Goal: Task Accomplishment & Management: Manage account settings

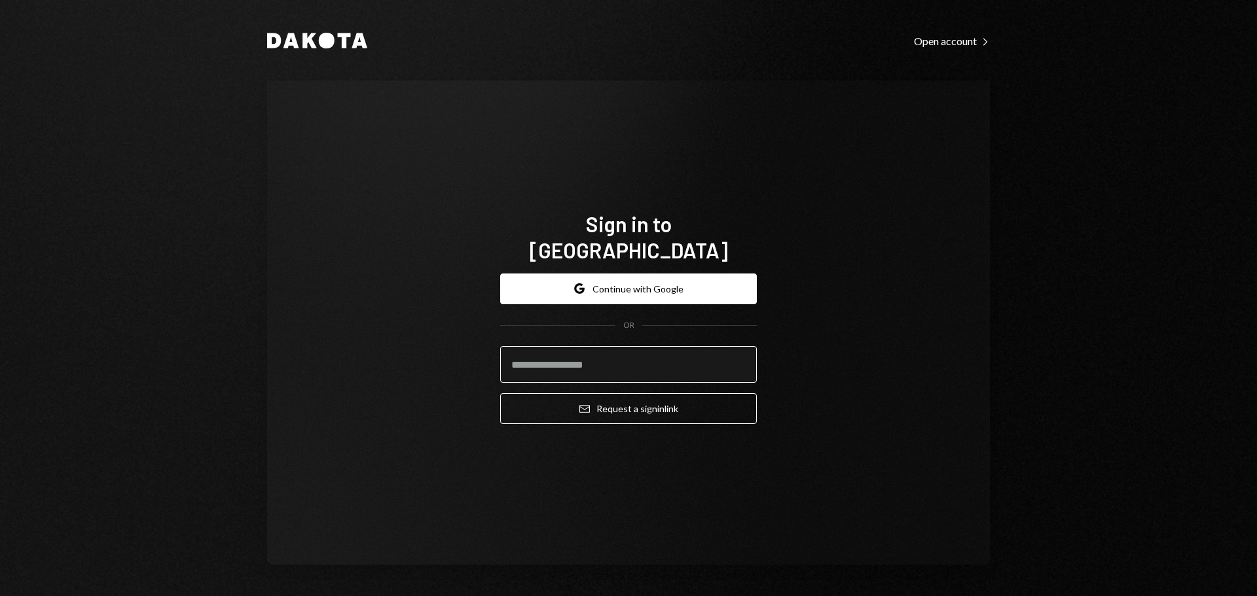
click at [530, 361] on input "email" at bounding box center [628, 364] width 257 height 37
type input "**********"
click at [500, 393] on button "Email Request a sign in link" at bounding box center [628, 408] width 257 height 31
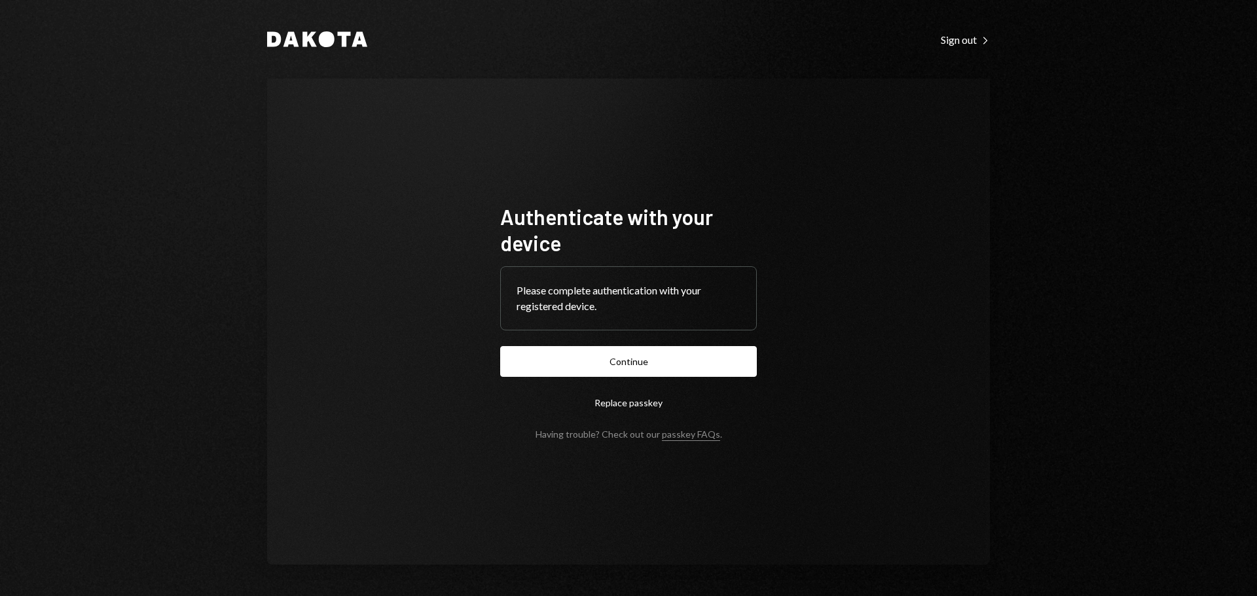
click at [558, 361] on button "Continue" at bounding box center [628, 361] width 257 height 31
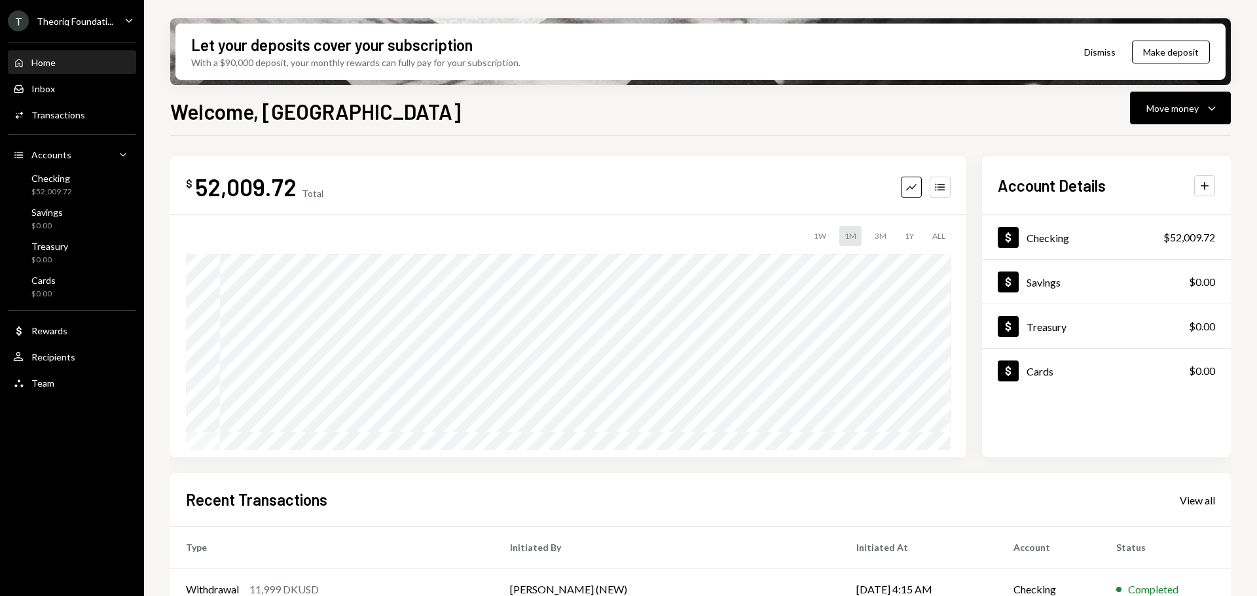
click at [79, 20] on div "Theoriq Foundati..." at bounding box center [75, 21] width 77 height 11
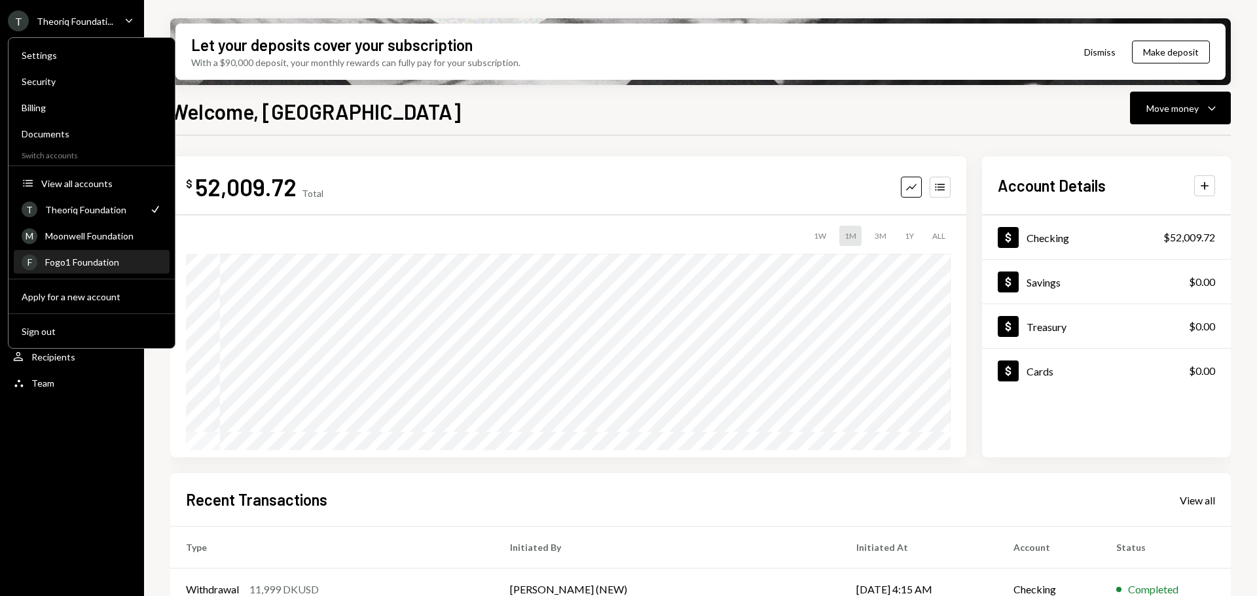
click at [118, 259] on div "Fogo1 Foundation" at bounding box center [103, 262] width 117 height 11
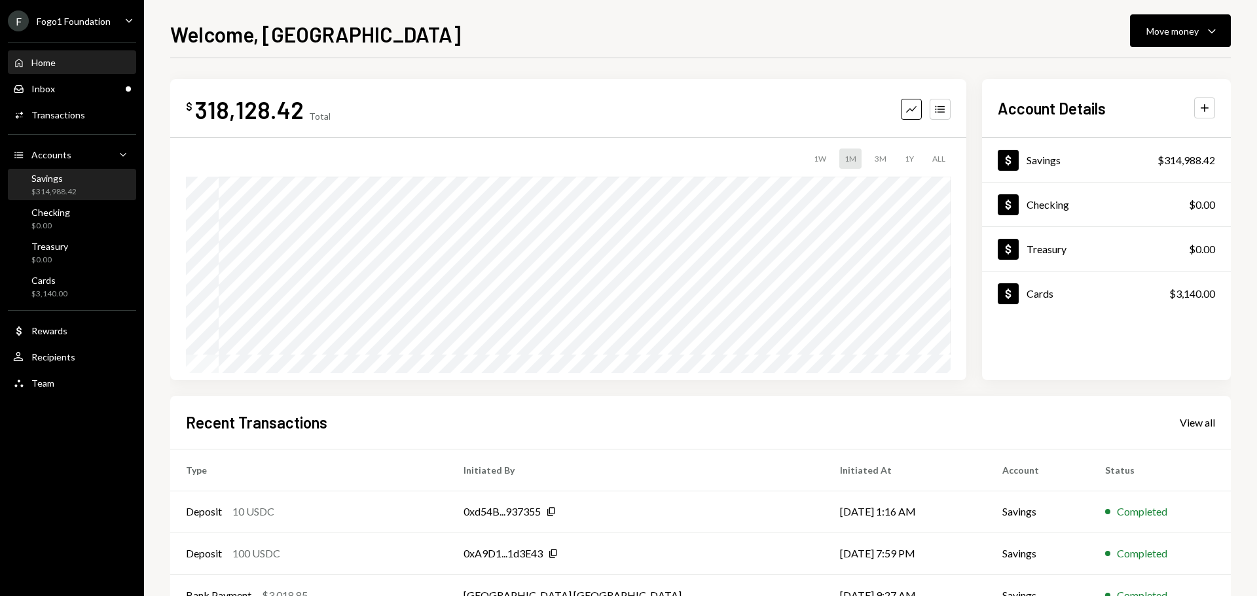
click at [71, 194] on div "$314,988.42" at bounding box center [53, 192] width 45 height 11
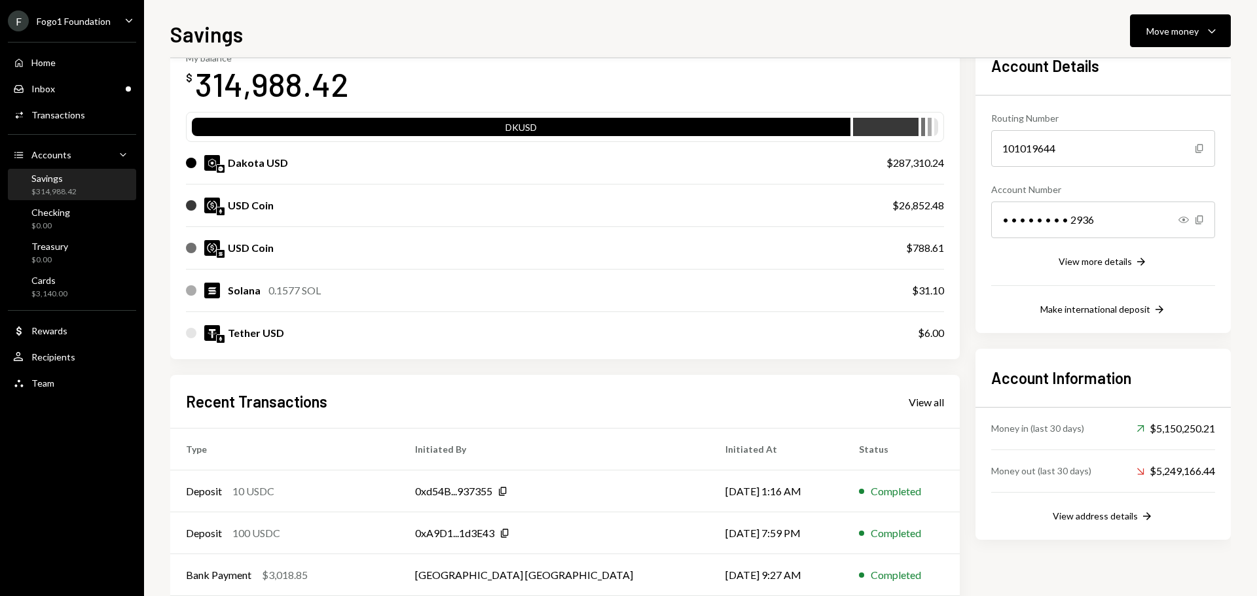
scroll to position [131, 0]
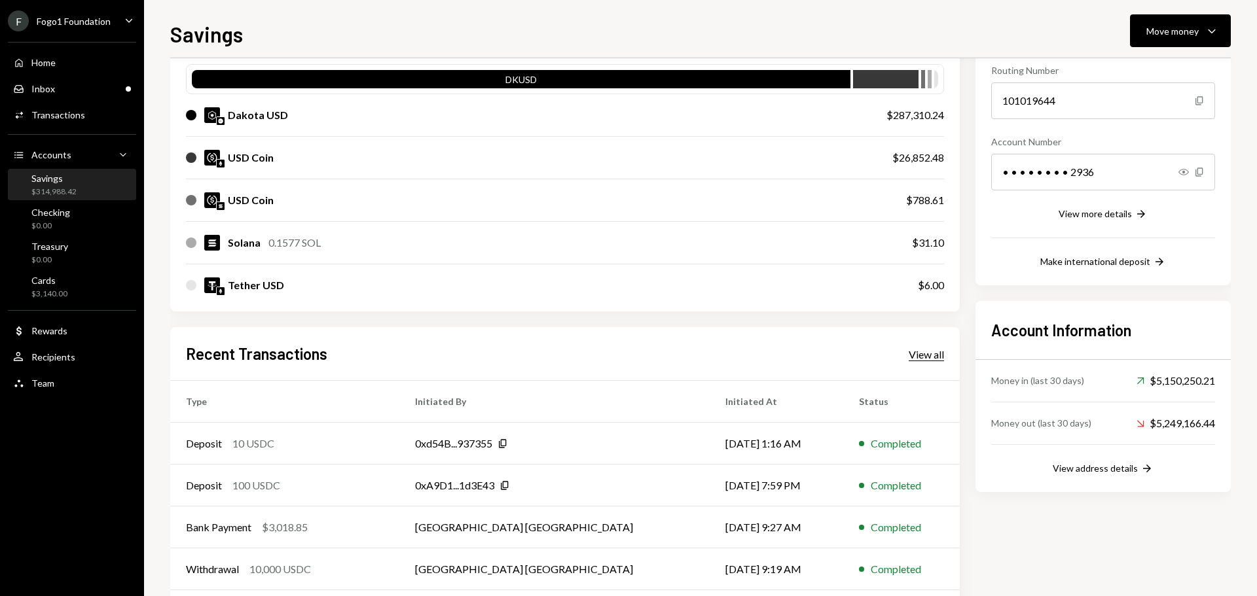
click at [929, 354] on div "View all" at bounding box center [926, 354] width 35 height 13
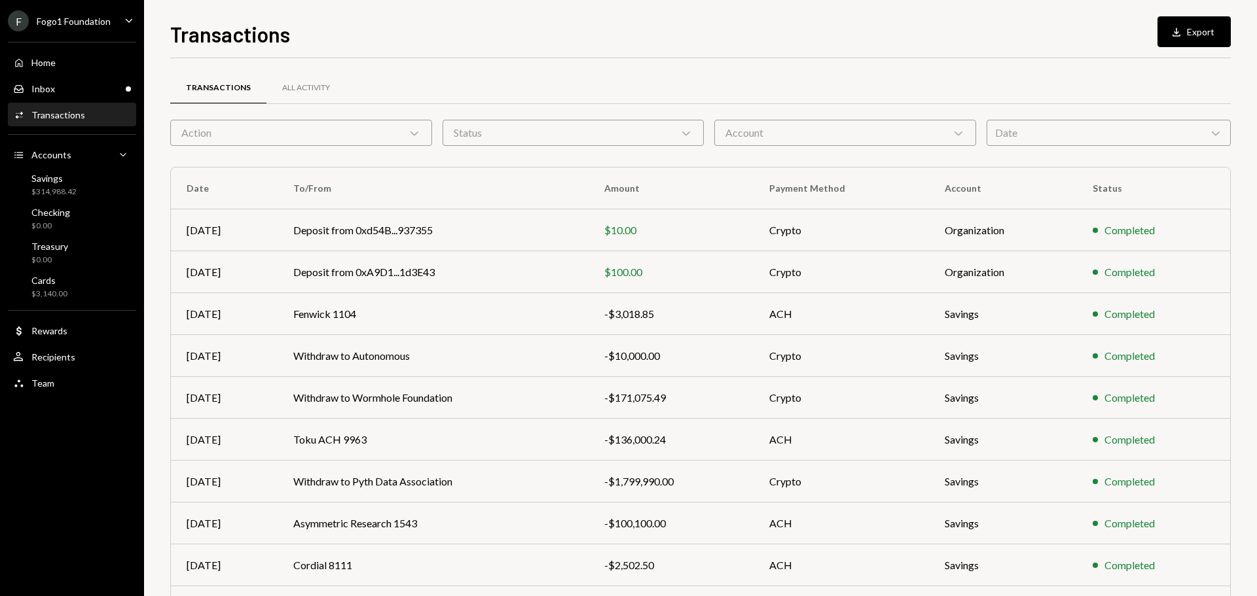
click at [309, 122] on div "Action Chevron Down" at bounding box center [301, 133] width 262 height 26
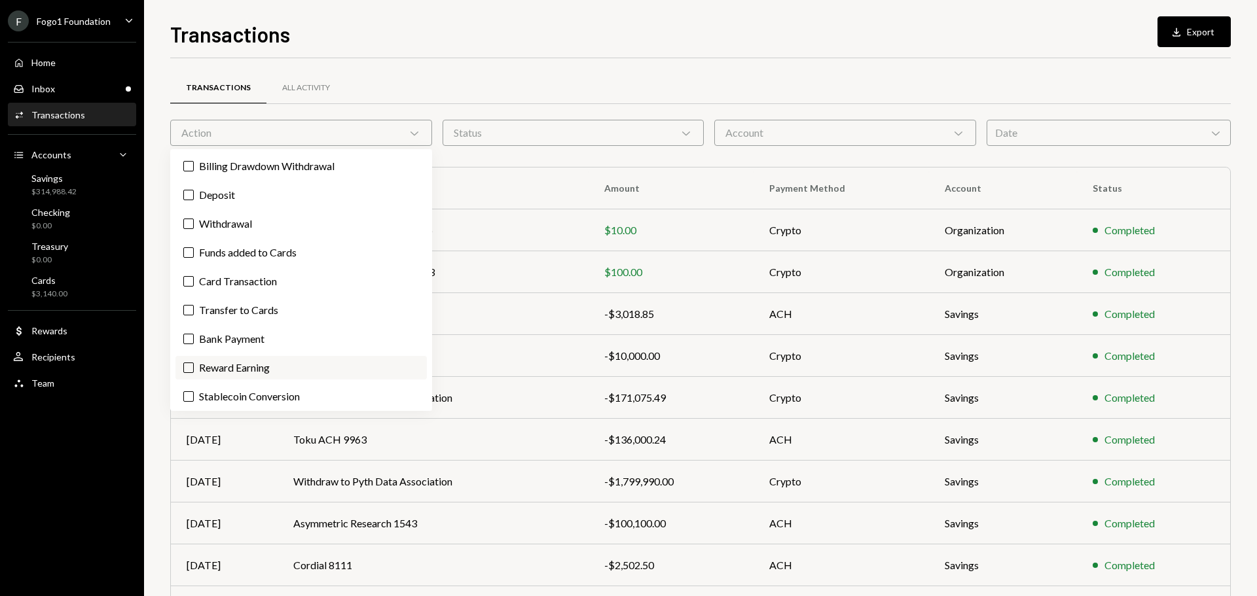
click at [280, 374] on label "Reward Earning" at bounding box center [300, 368] width 251 height 24
click at [194, 373] on button "Reward Earning" at bounding box center [188, 368] width 10 height 10
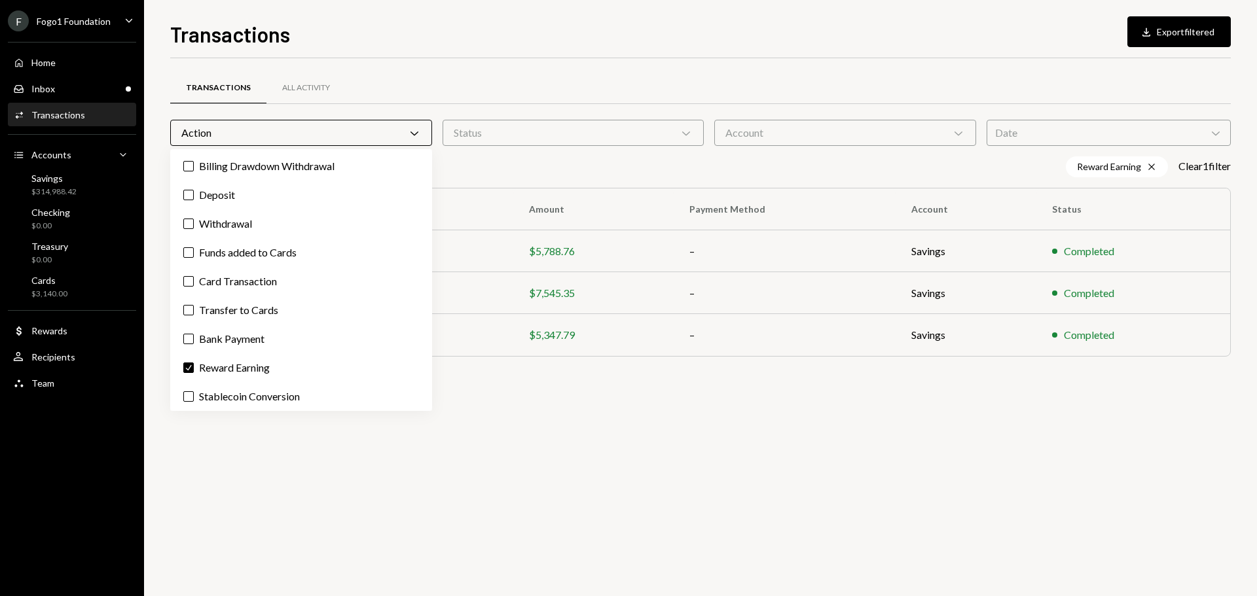
click at [410, 495] on div "Transactions All Activity Action Chevron Down Status Chevron Down Account Chevr…" at bounding box center [700, 327] width 1061 height 538
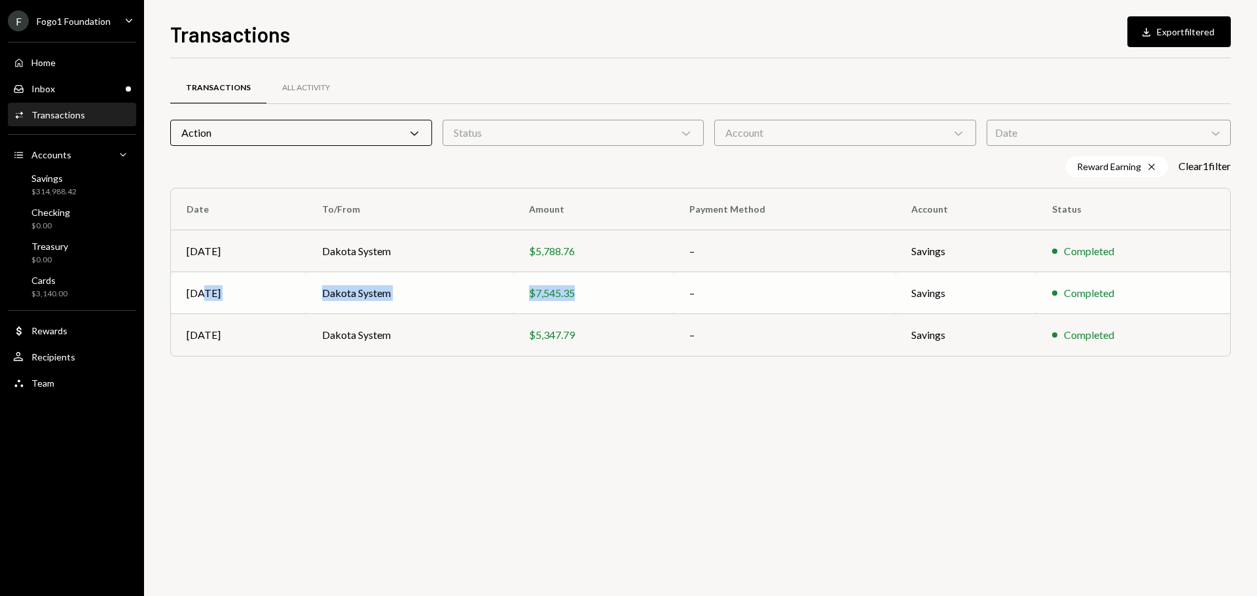
drag, startPoint x: 213, startPoint y: 295, endPoint x: 609, endPoint y: 295, distance: 396.1
click at [609, 295] on tr "[DATE] Dakota System $7,545.35 – Savings Completed" at bounding box center [700, 293] width 1059 height 42
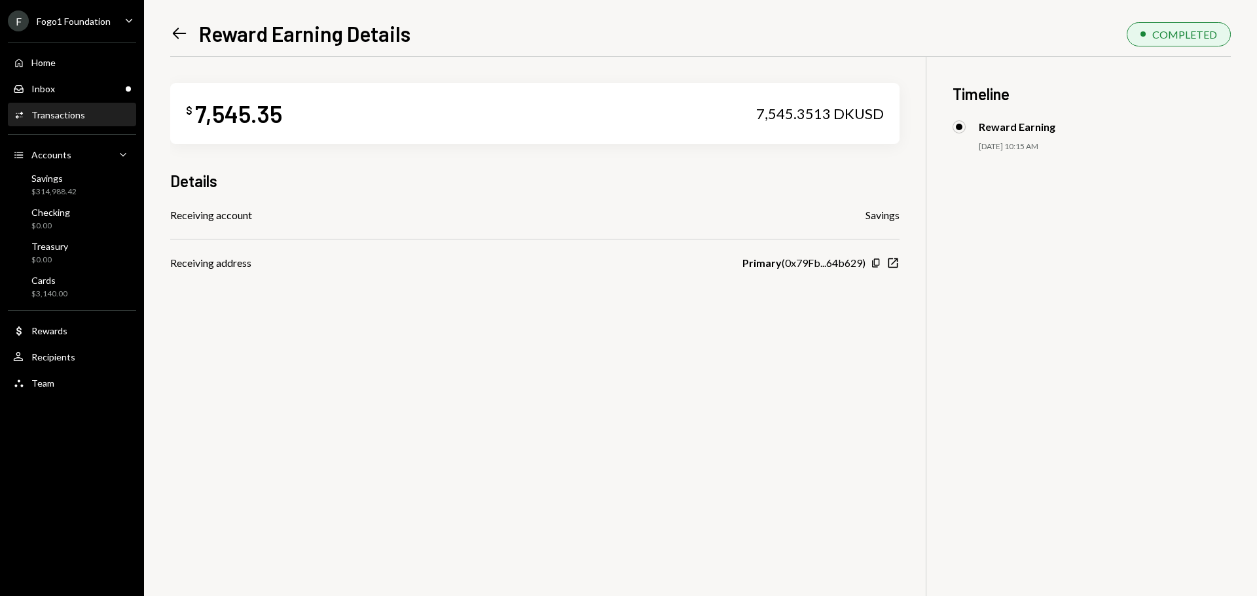
click at [175, 30] on icon "Left Arrow" at bounding box center [179, 33] width 18 height 18
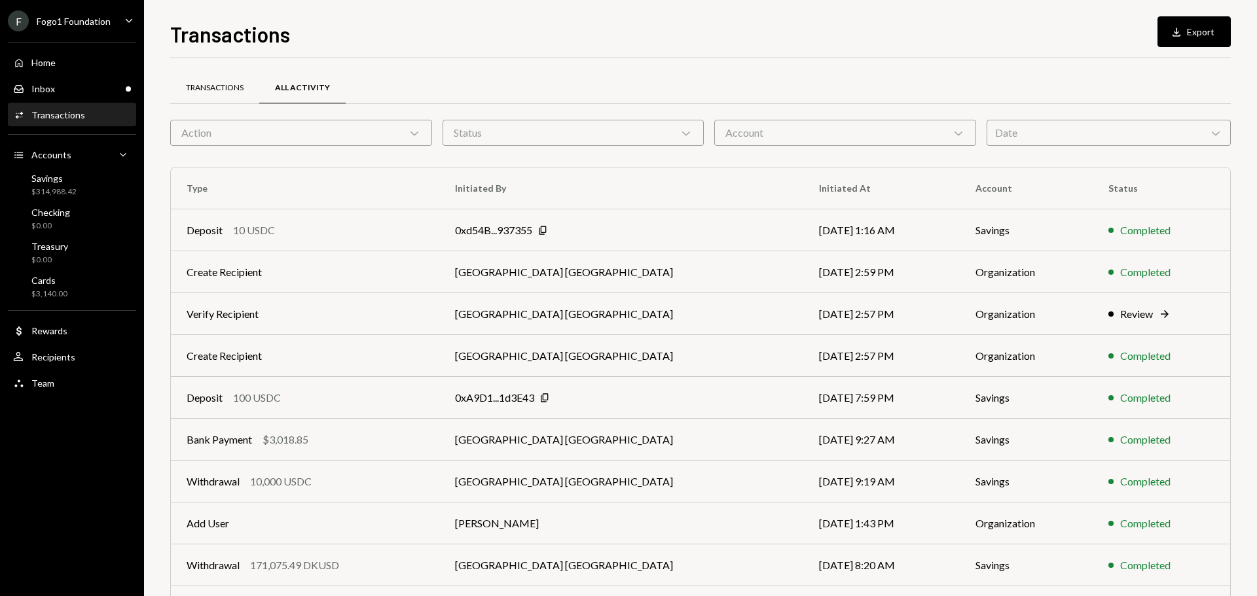
click at [213, 96] on div "Transactions" at bounding box center [214, 88] width 89 height 31
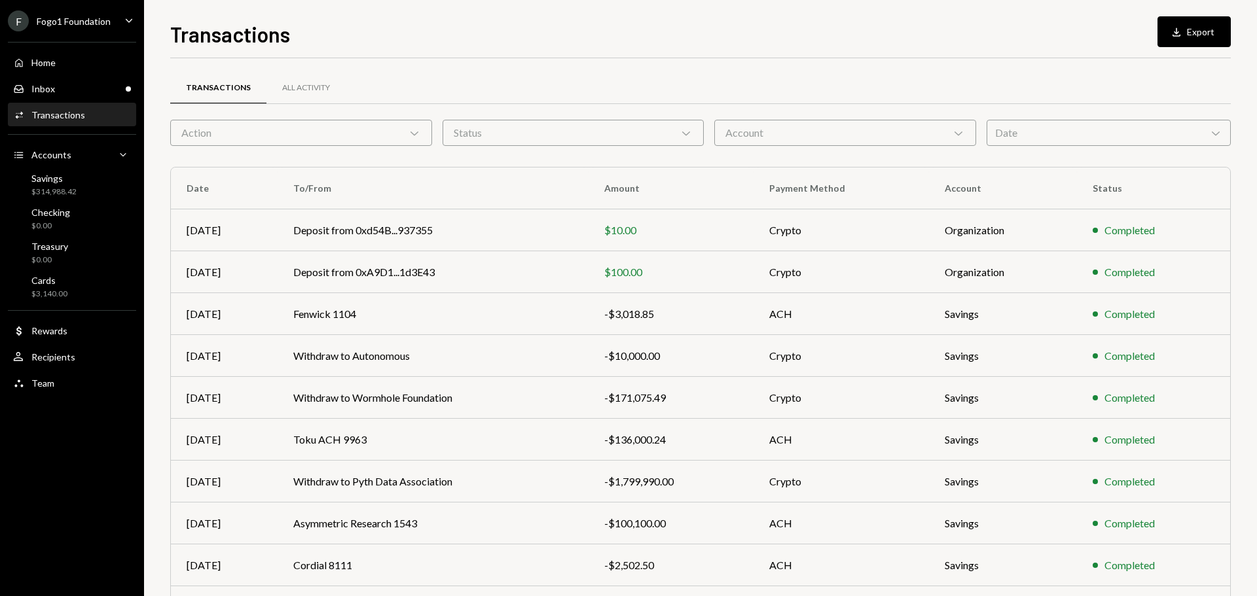
click at [241, 132] on div "Action Chevron Down" at bounding box center [301, 133] width 262 height 26
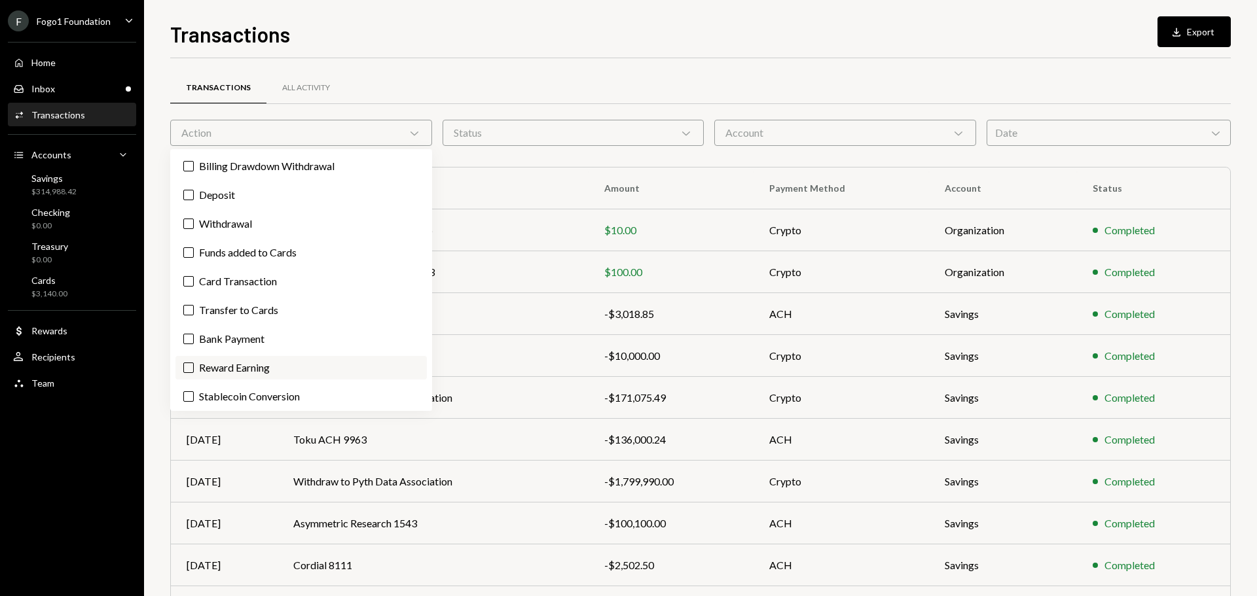
click at [258, 369] on label "Reward Earning" at bounding box center [300, 368] width 251 height 24
click at [194, 369] on button "Reward Earning" at bounding box center [188, 368] width 10 height 10
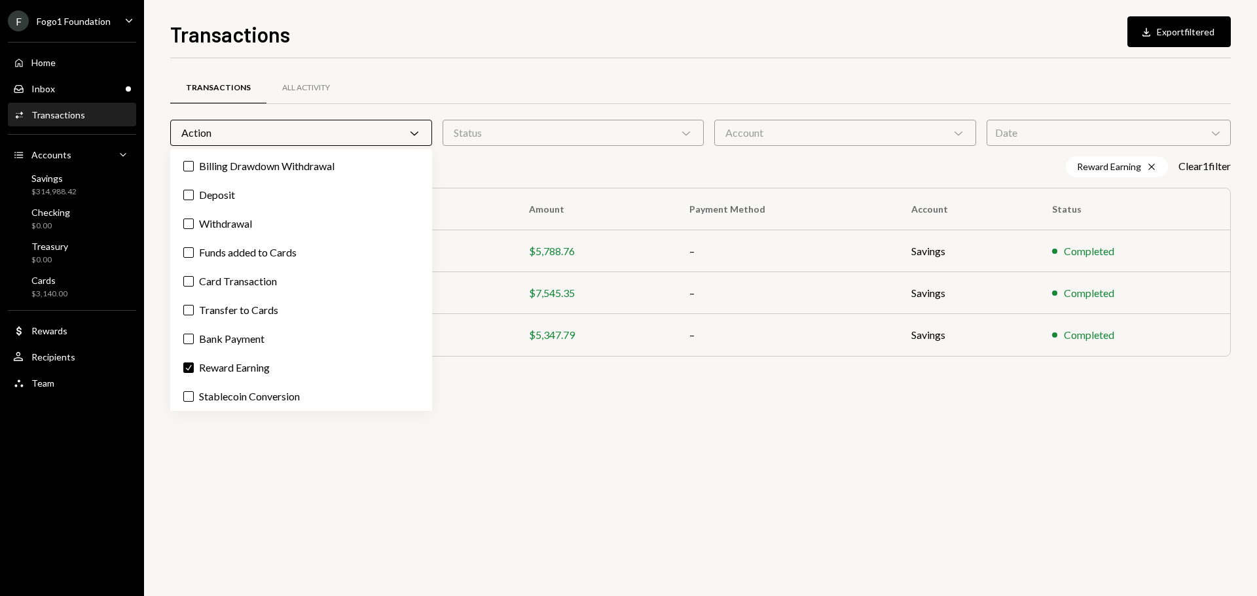
click at [236, 483] on div "Transactions All Activity Action Chevron Down Status Chevron Down Account Chevr…" at bounding box center [700, 327] width 1061 height 538
